Goal: Find specific page/section: Find specific page/section

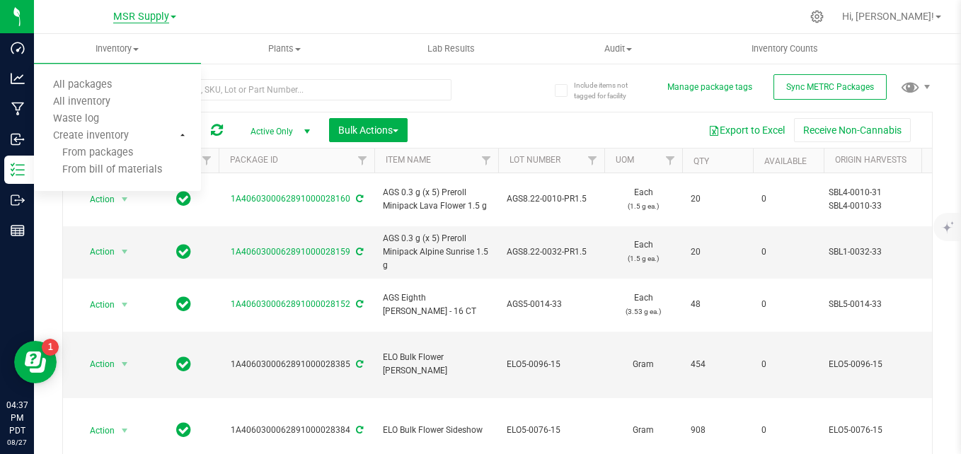
click at [139, 14] on span "MSR Supply" at bounding box center [141, 17] width 56 height 13
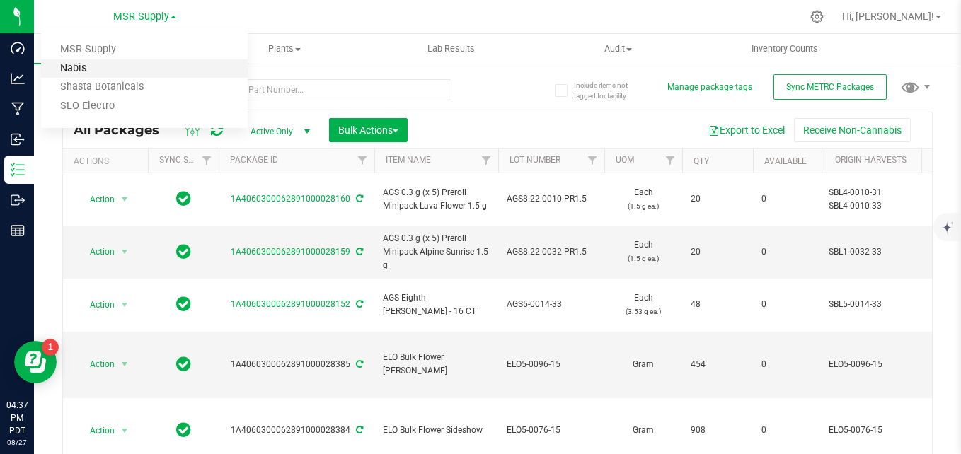
click at [102, 74] on link "Nabis" at bounding box center [144, 68] width 207 height 19
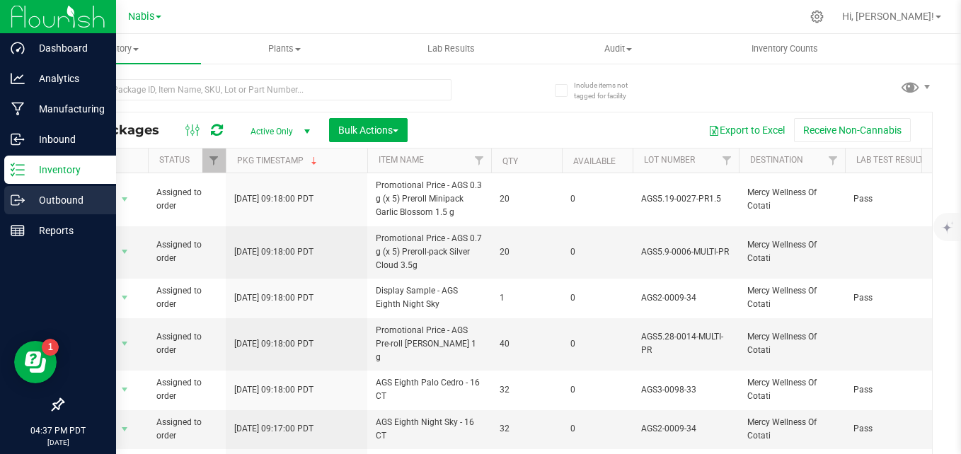
click at [32, 209] on div "Outbound" at bounding box center [60, 200] width 112 height 28
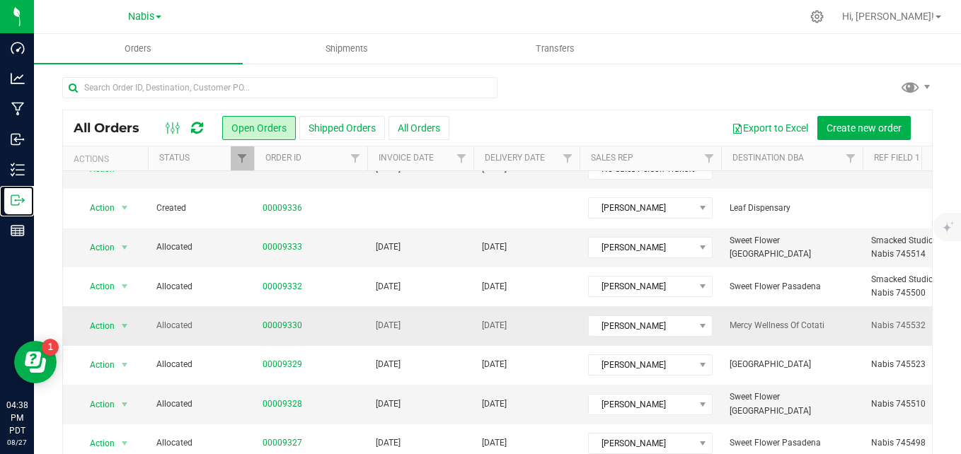
scroll to position [225, 0]
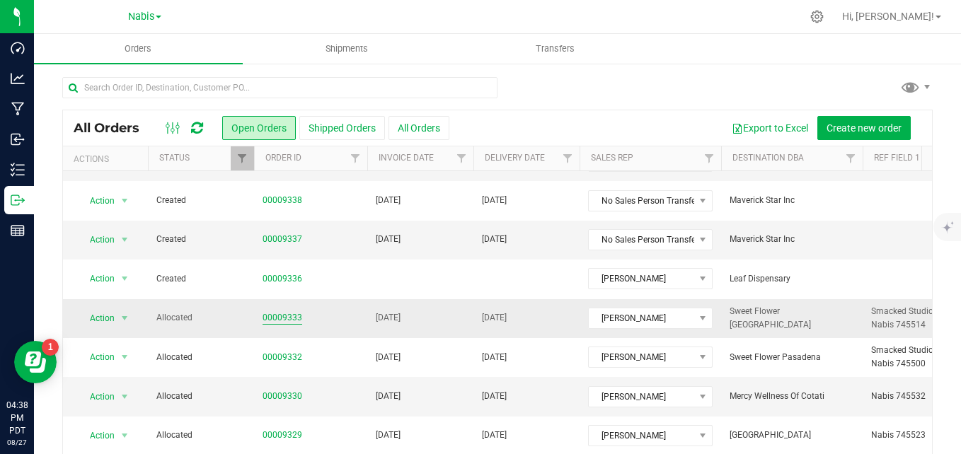
click at [277, 316] on link "00009333" at bounding box center [283, 317] width 40 height 13
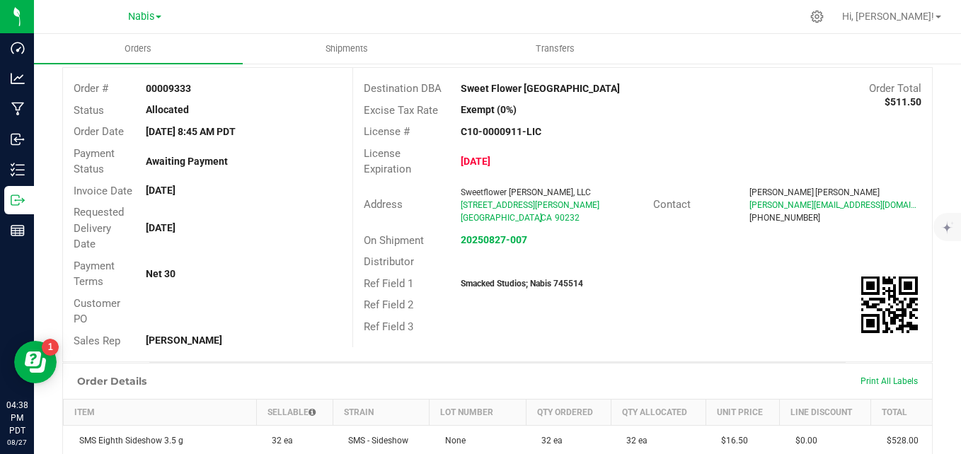
scroll to position [71, 0]
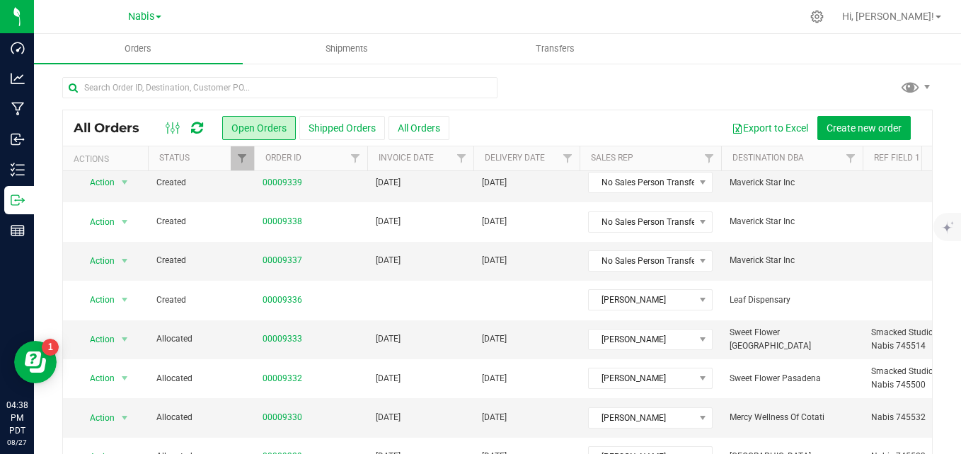
scroll to position [212, 0]
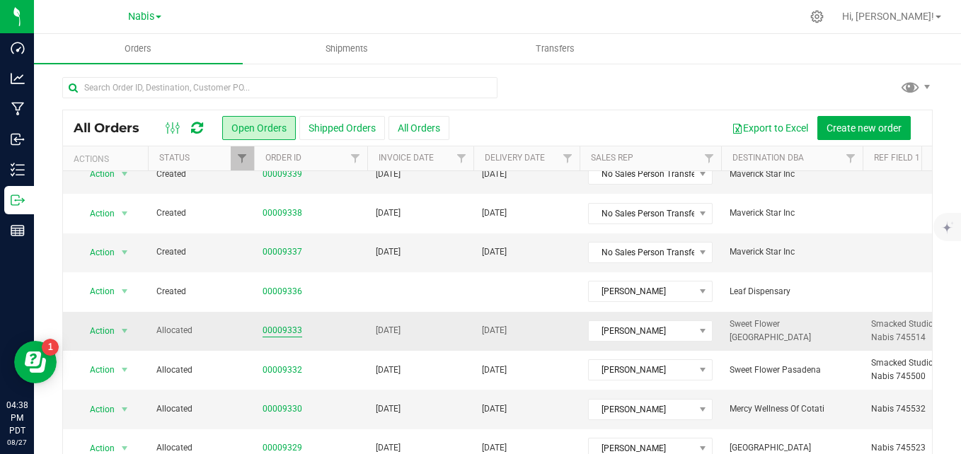
click at [294, 335] on link "00009333" at bounding box center [283, 330] width 40 height 13
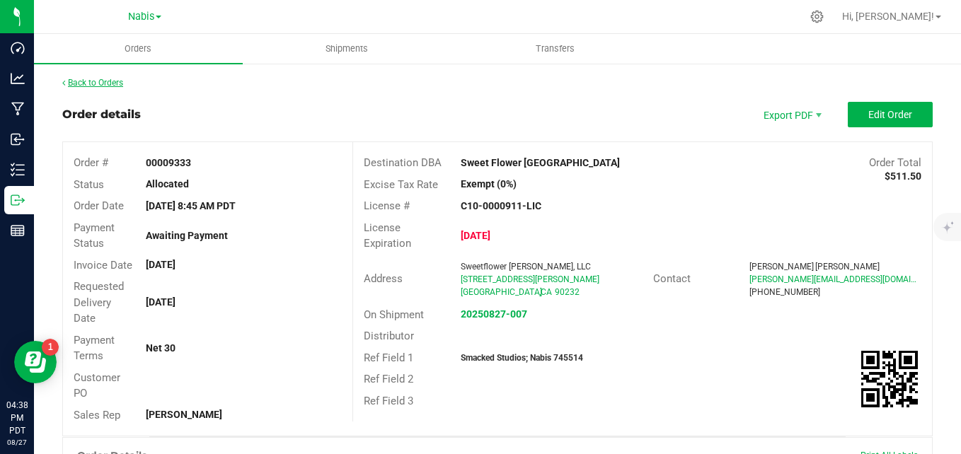
click at [103, 82] on link "Back to Orders" at bounding box center [92, 83] width 61 height 10
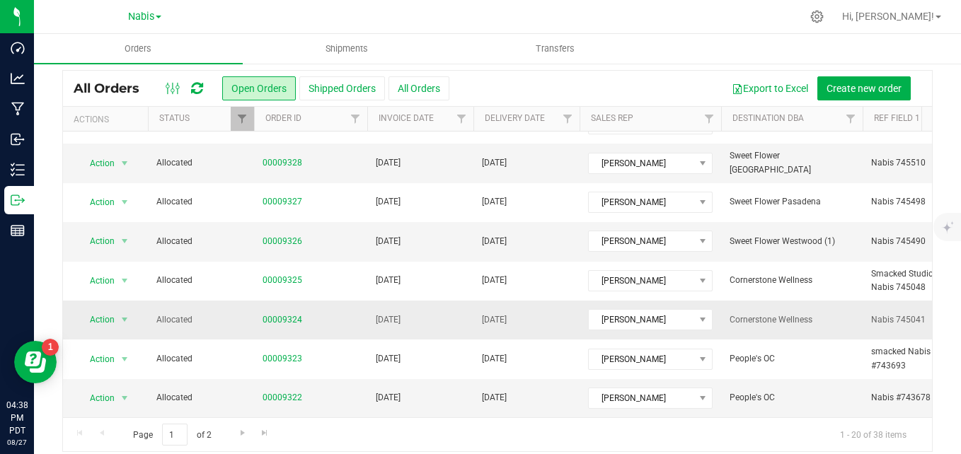
scroll to position [52, 0]
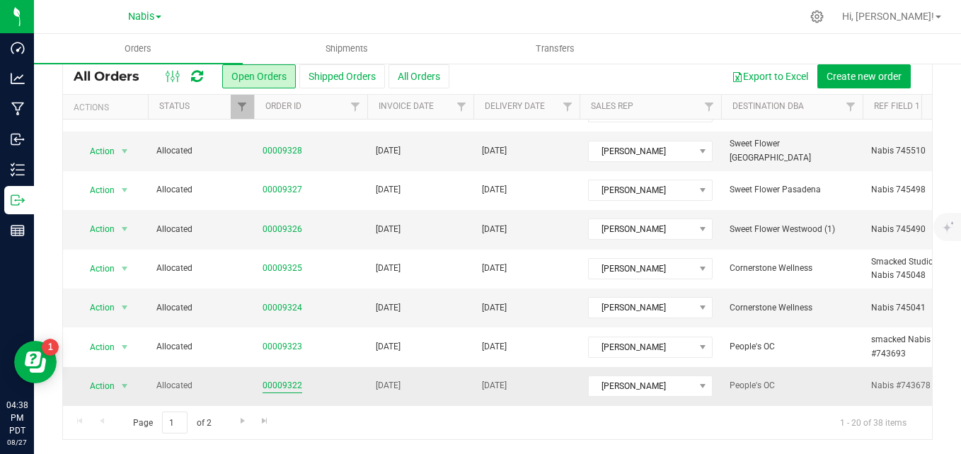
click at [282, 379] on link "00009322" at bounding box center [283, 385] width 40 height 13
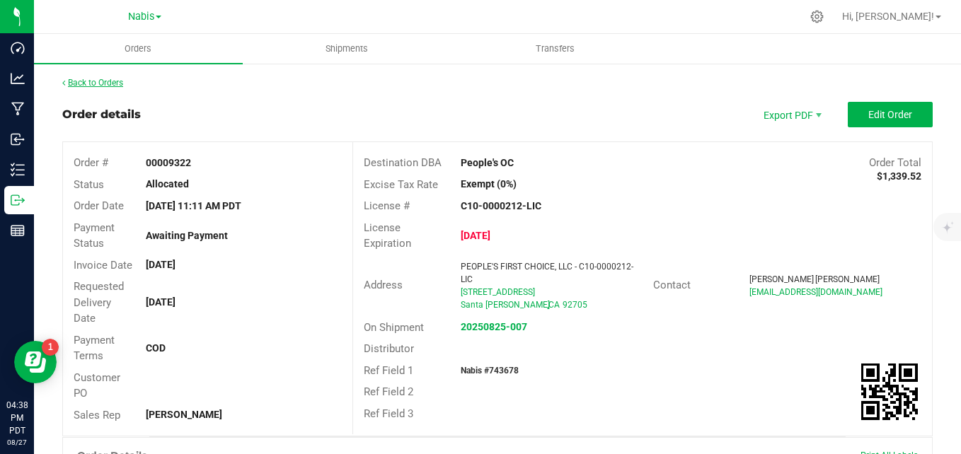
click at [110, 84] on link "Back to Orders" at bounding box center [92, 83] width 61 height 10
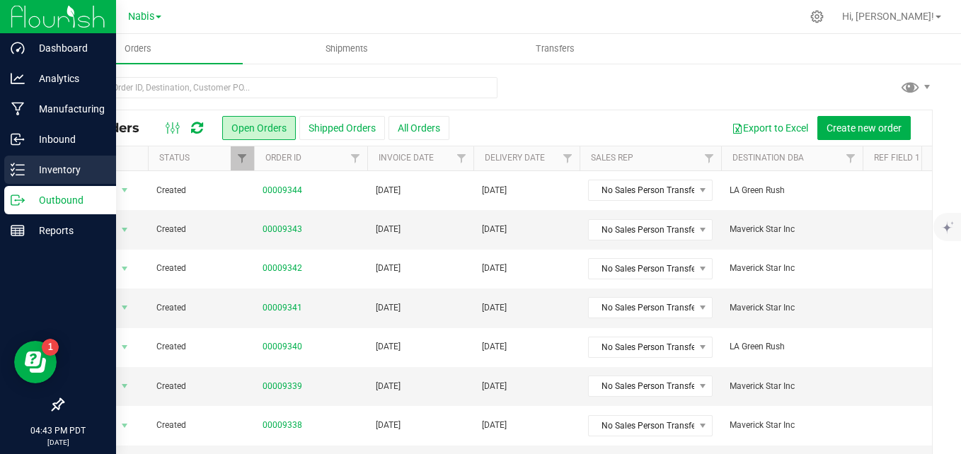
click at [16, 166] on icon at bounding box center [18, 170] width 14 height 14
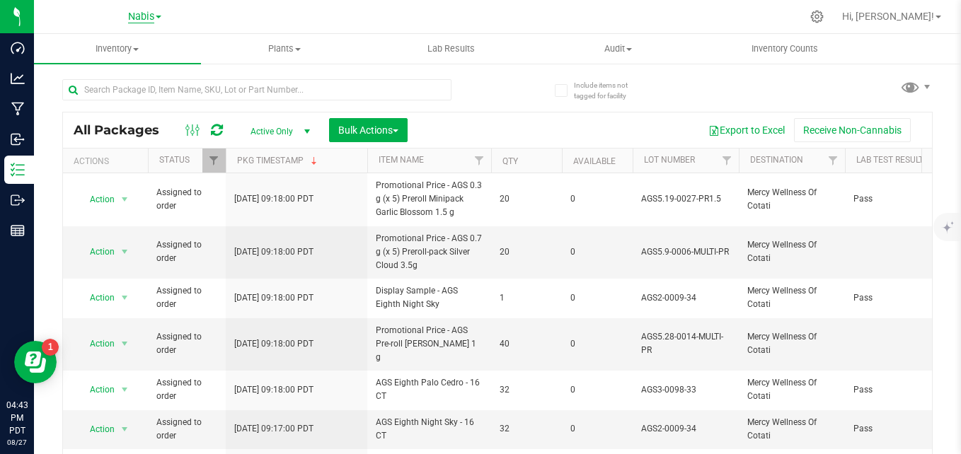
click at [152, 13] on span "Nabis" at bounding box center [141, 17] width 26 height 13
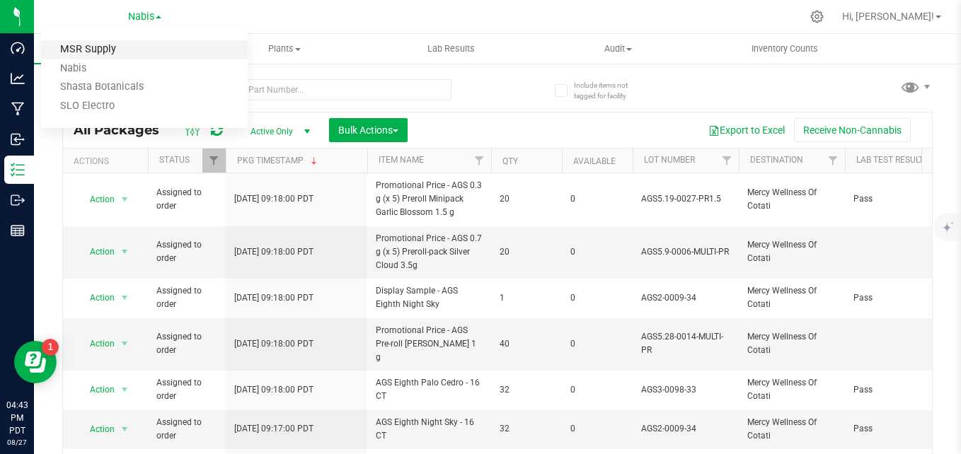
click at [130, 48] on link "MSR Supply" at bounding box center [144, 49] width 207 height 19
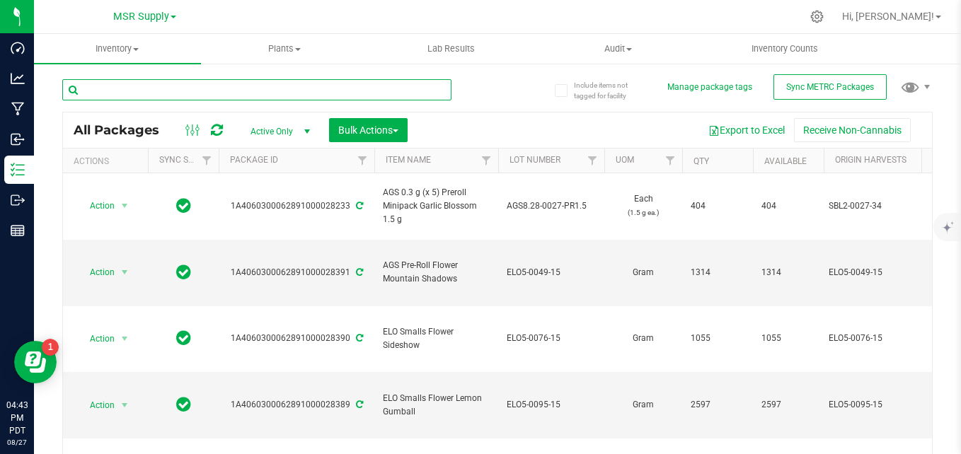
paste input "ELO5-0049-15"
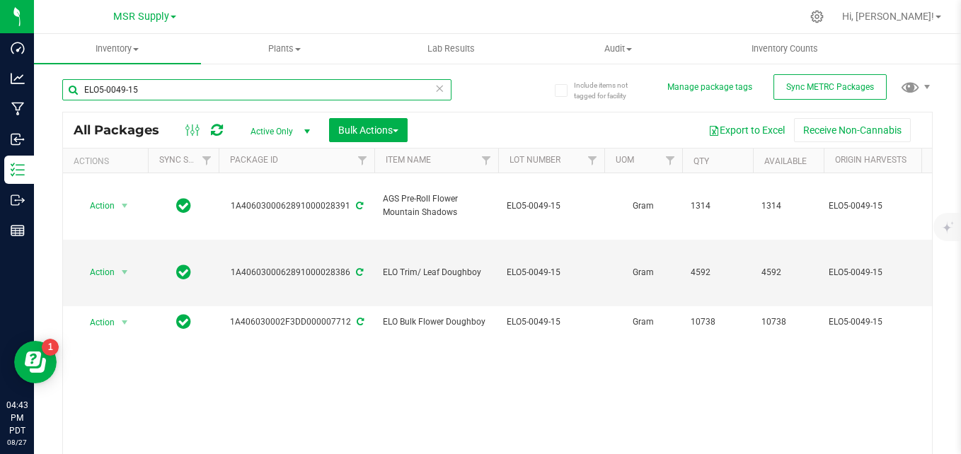
click at [100, 89] on input "ELO5-0049-15" at bounding box center [256, 89] width 389 height 21
type input "5-0049"
